Goal: Book appointment/travel/reservation

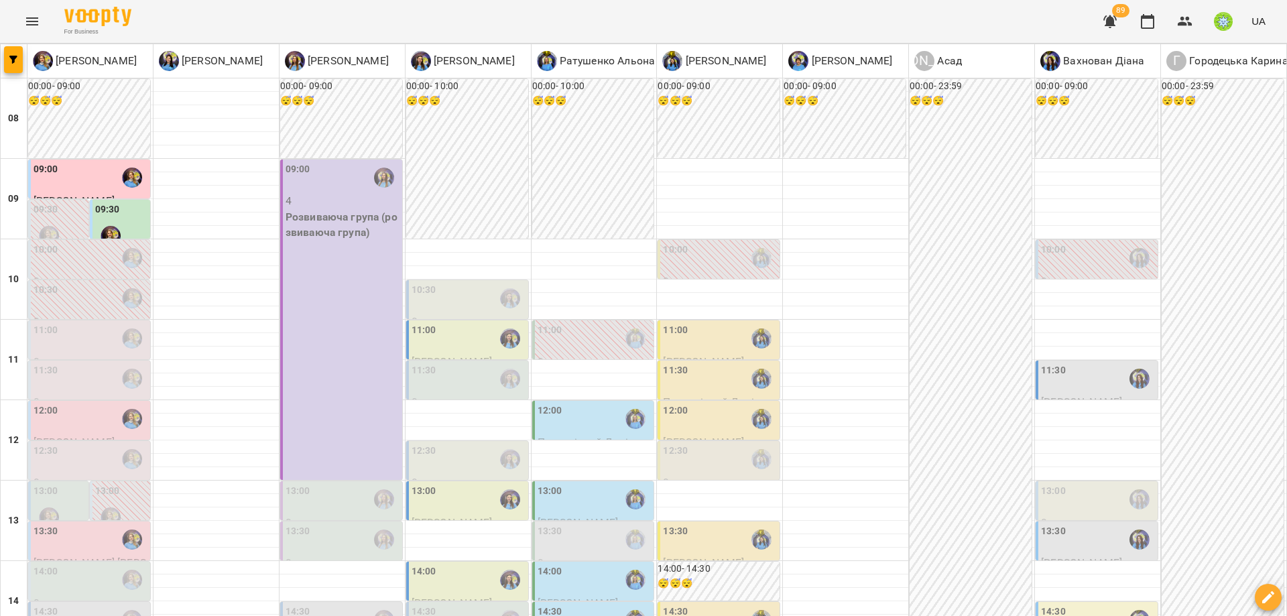
scroll to position [115, 0]
click at [1054, 363] on div "11:30" at bounding box center [1098, 378] width 114 height 31
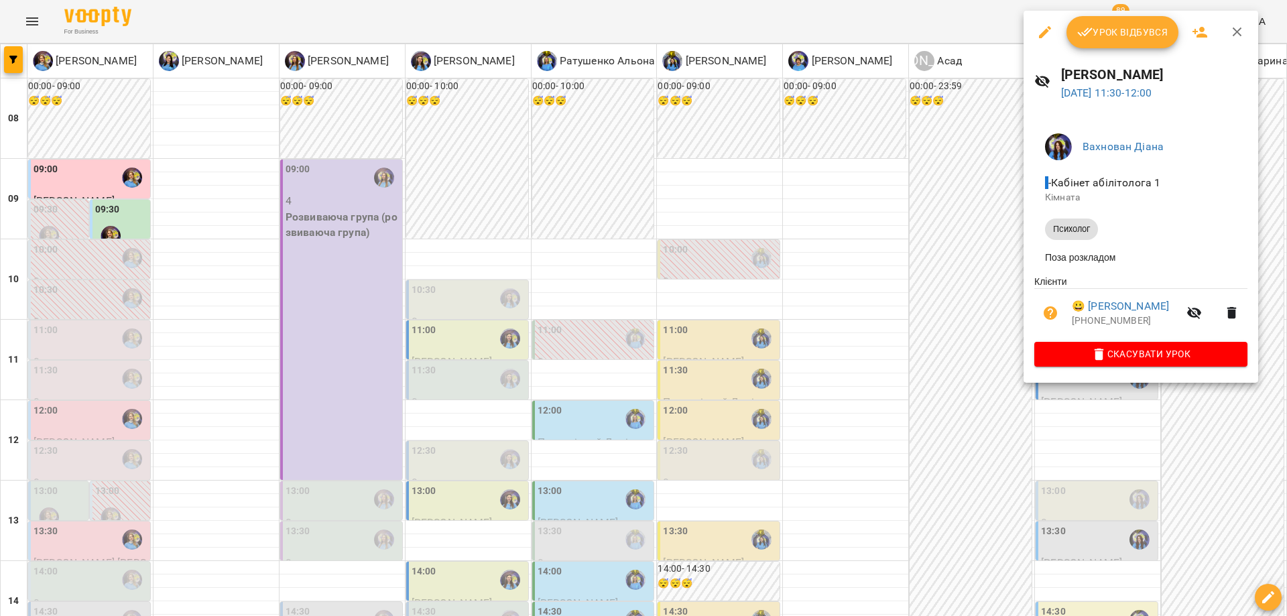
click at [951, 261] on div at bounding box center [643, 308] width 1287 height 616
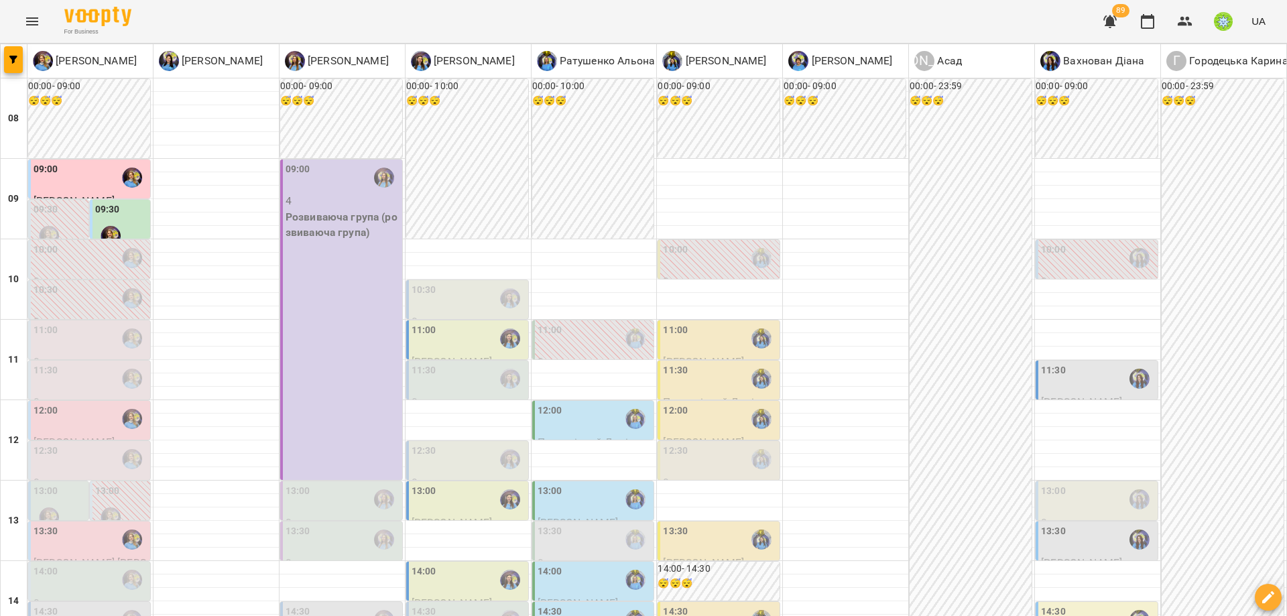
click at [1041, 363] on div "11:30" at bounding box center [1053, 378] width 25 height 31
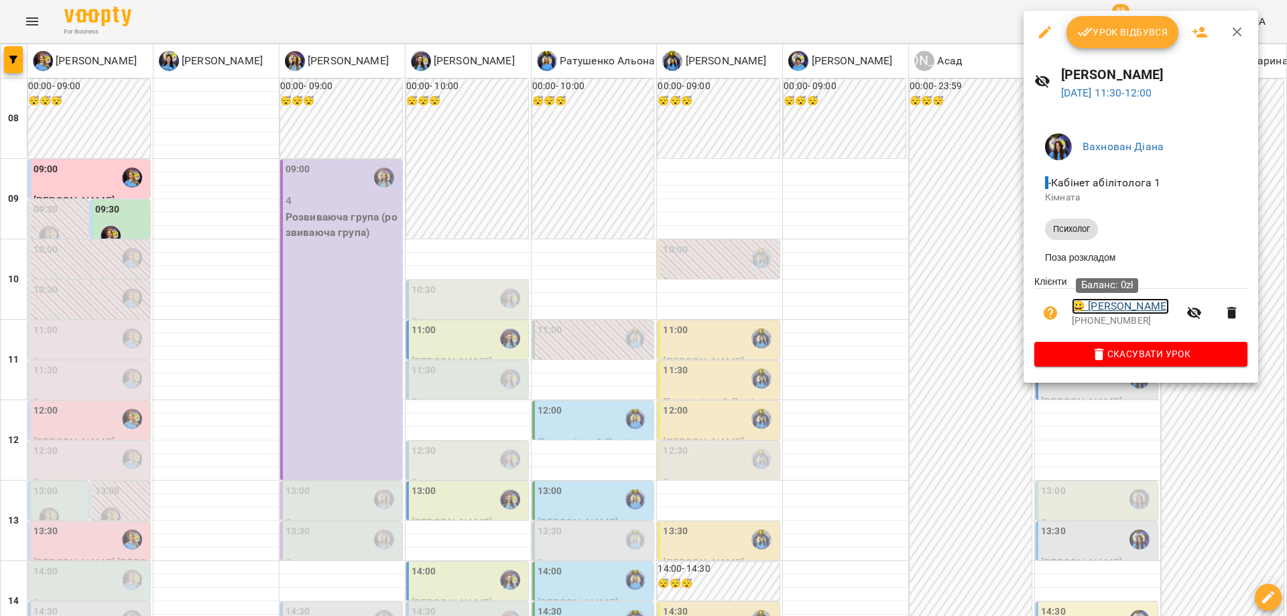
click at [1123, 308] on link "😀 [PERSON_NAME]" at bounding box center [1120, 306] width 97 height 16
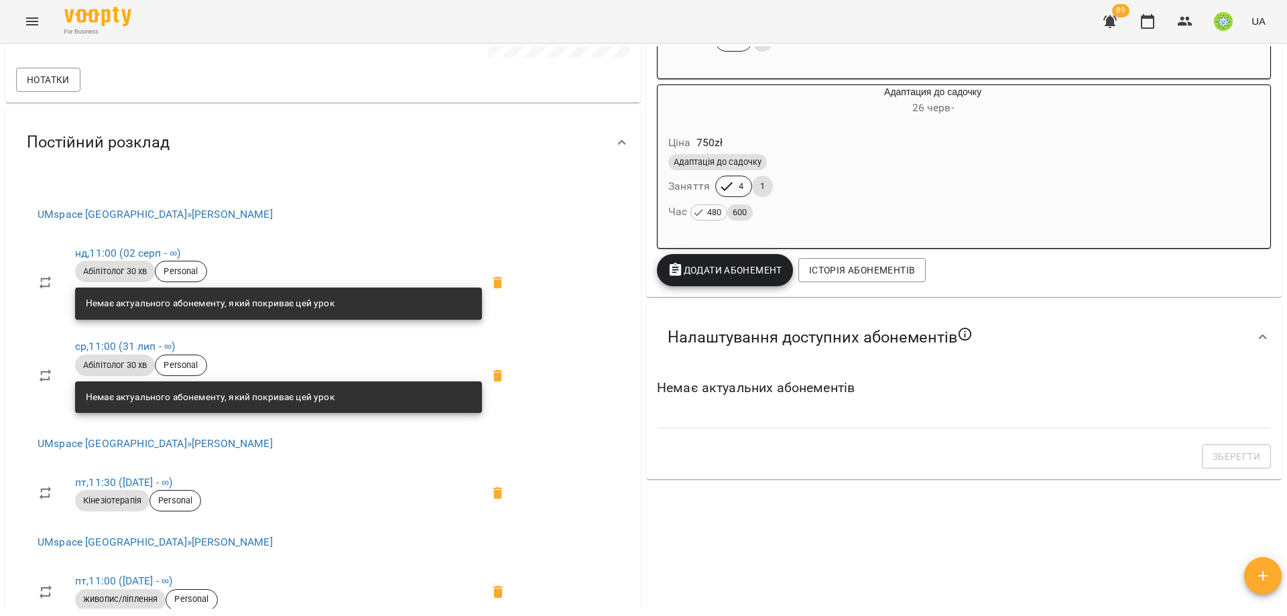
scroll to position [511, 0]
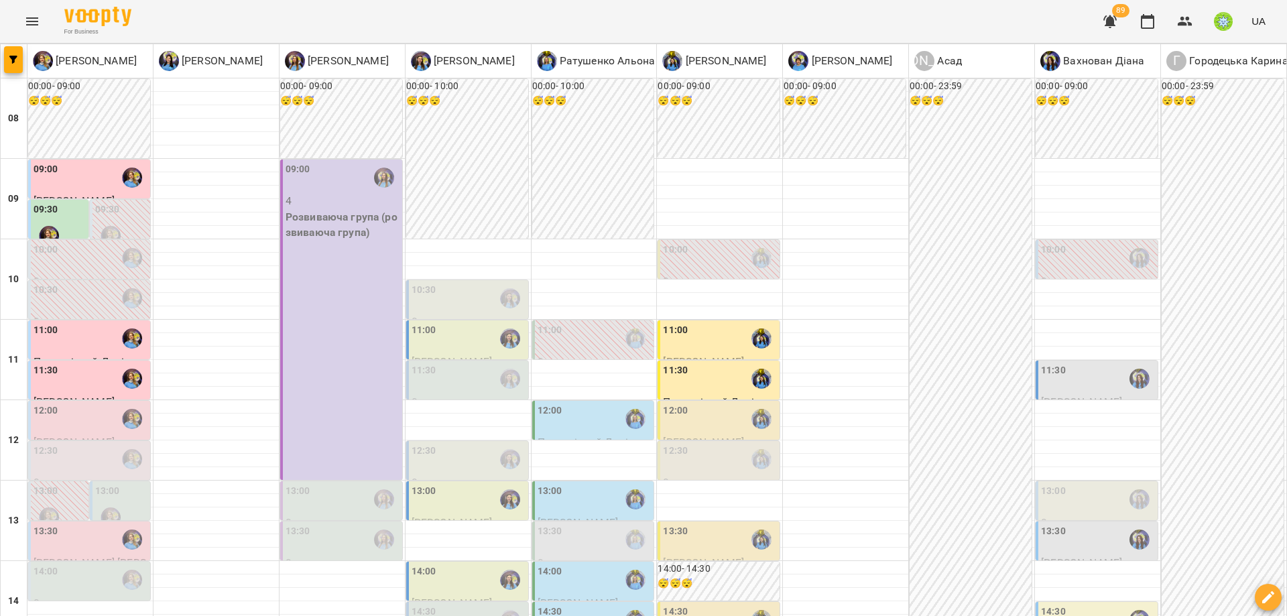
scroll to position [4, 0]
click at [1057, 361] on div "11:30 [PERSON_NAME]" at bounding box center [1096, 395] width 122 height 68
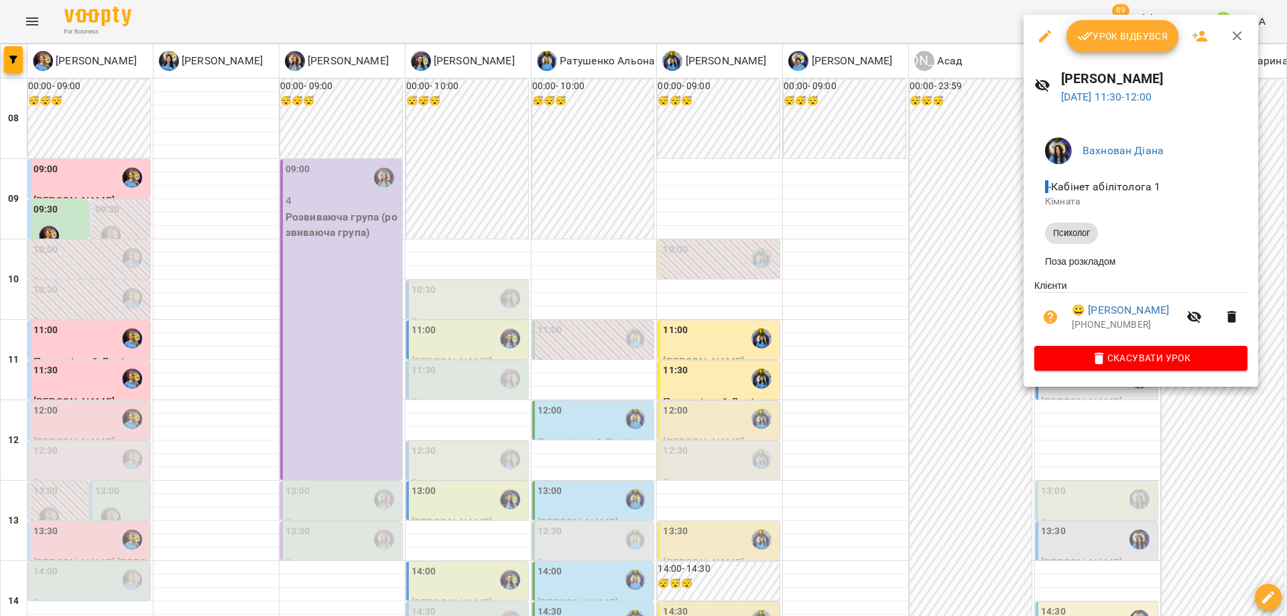
click at [995, 361] on div at bounding box center [643, 308] width 1287 height 616
